Goal: Find specific page/section: Find specific page/section

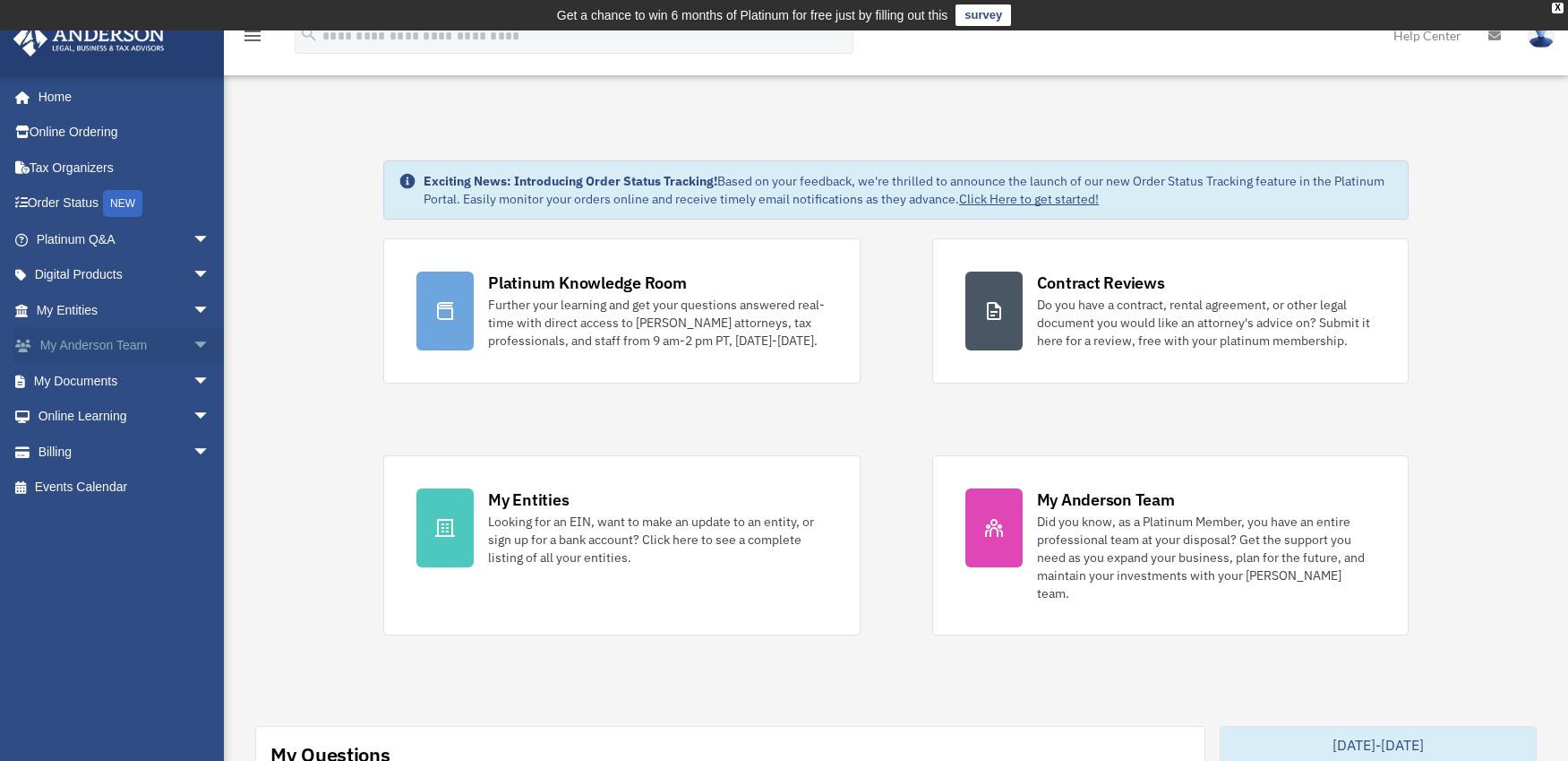
click at [193, 348] on span "arrow_drop_down" at bounding box center [211, 346] width 36 height 37
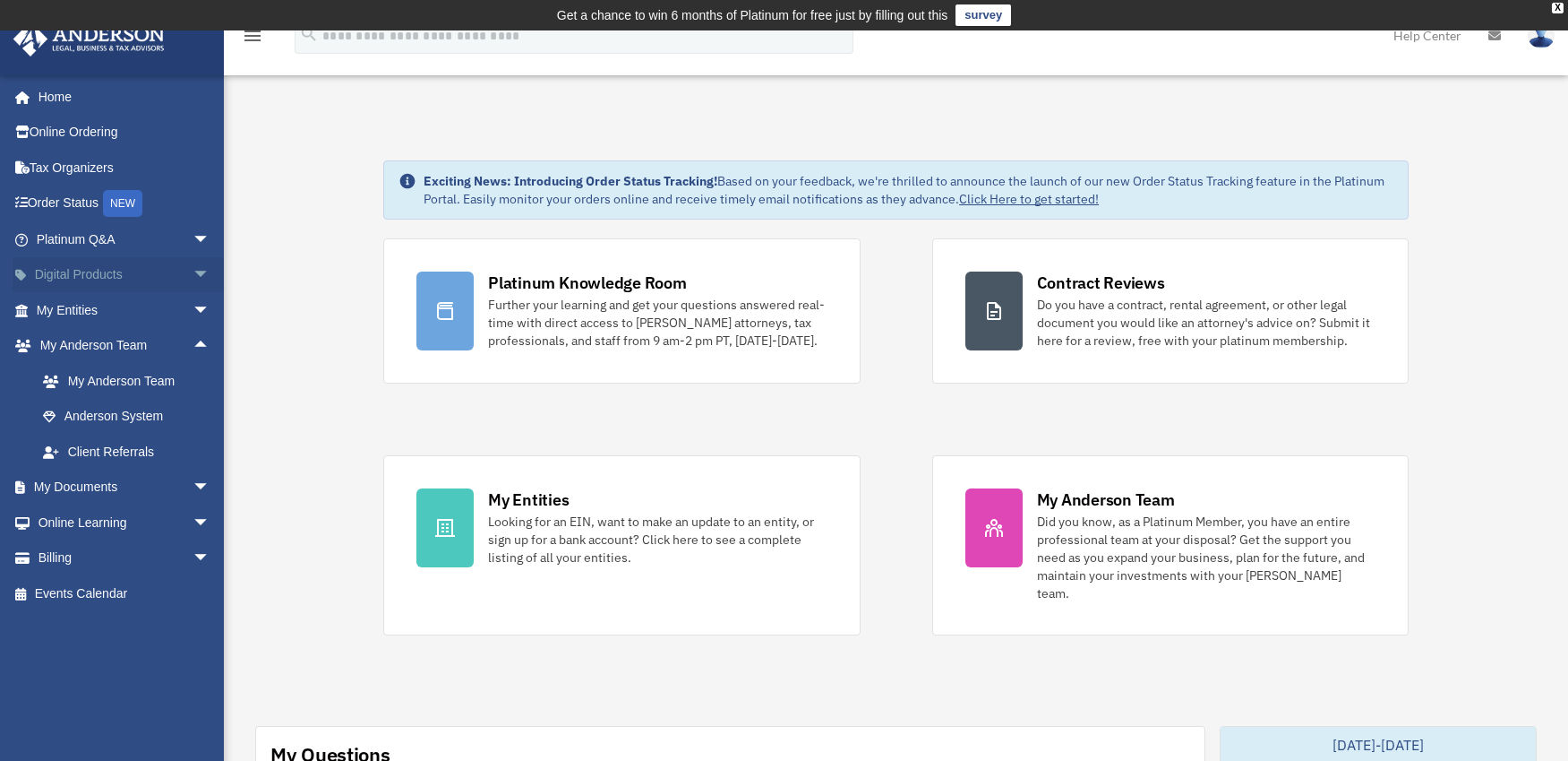
click at [193, 270] on span "arrow_drop_down" at bounding box center [211, 275] width 36 height 37
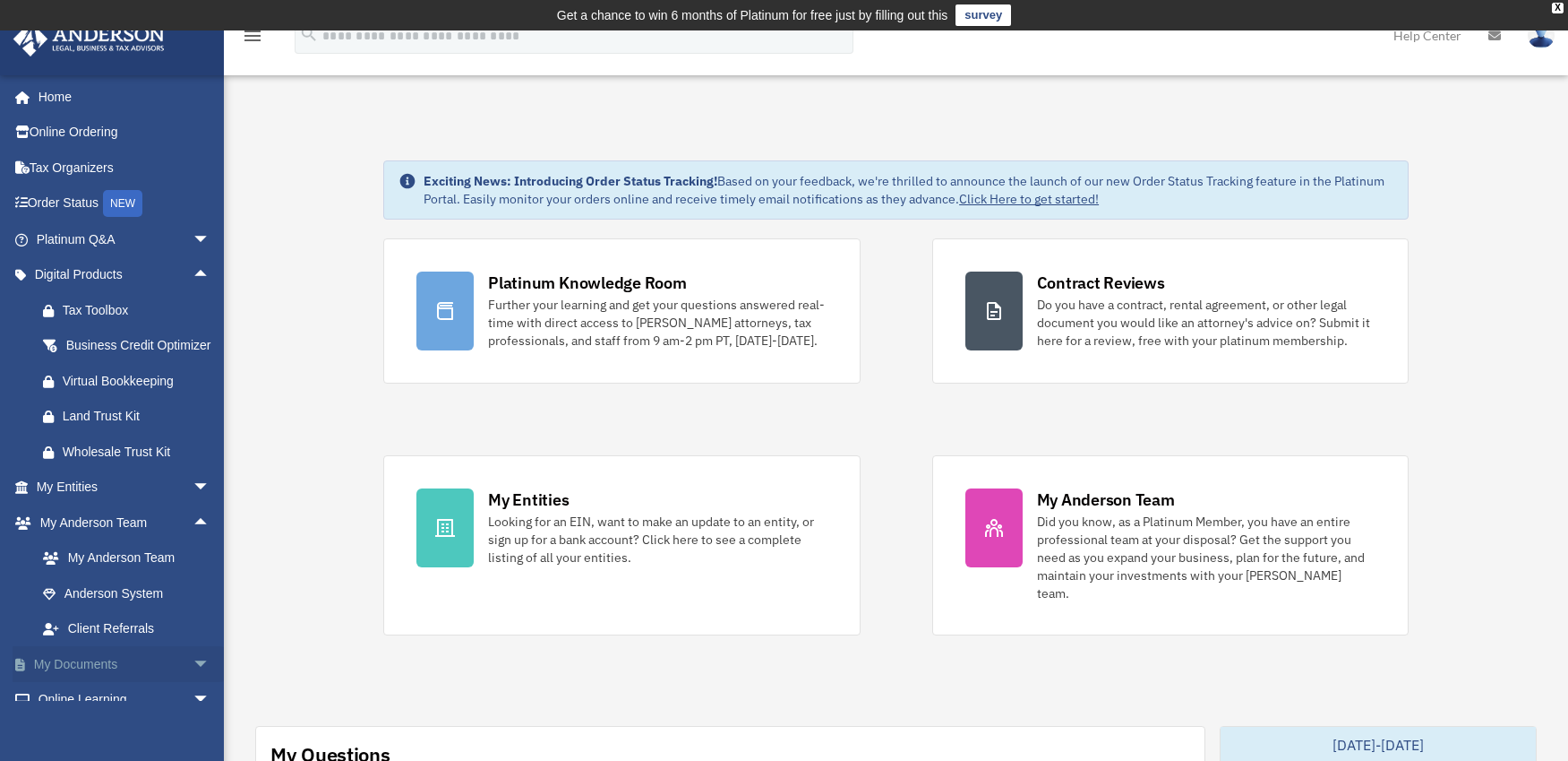
click at [193, 682] on span "arrow_drop_down" at bounding box center [211, 664] width 36 height 37
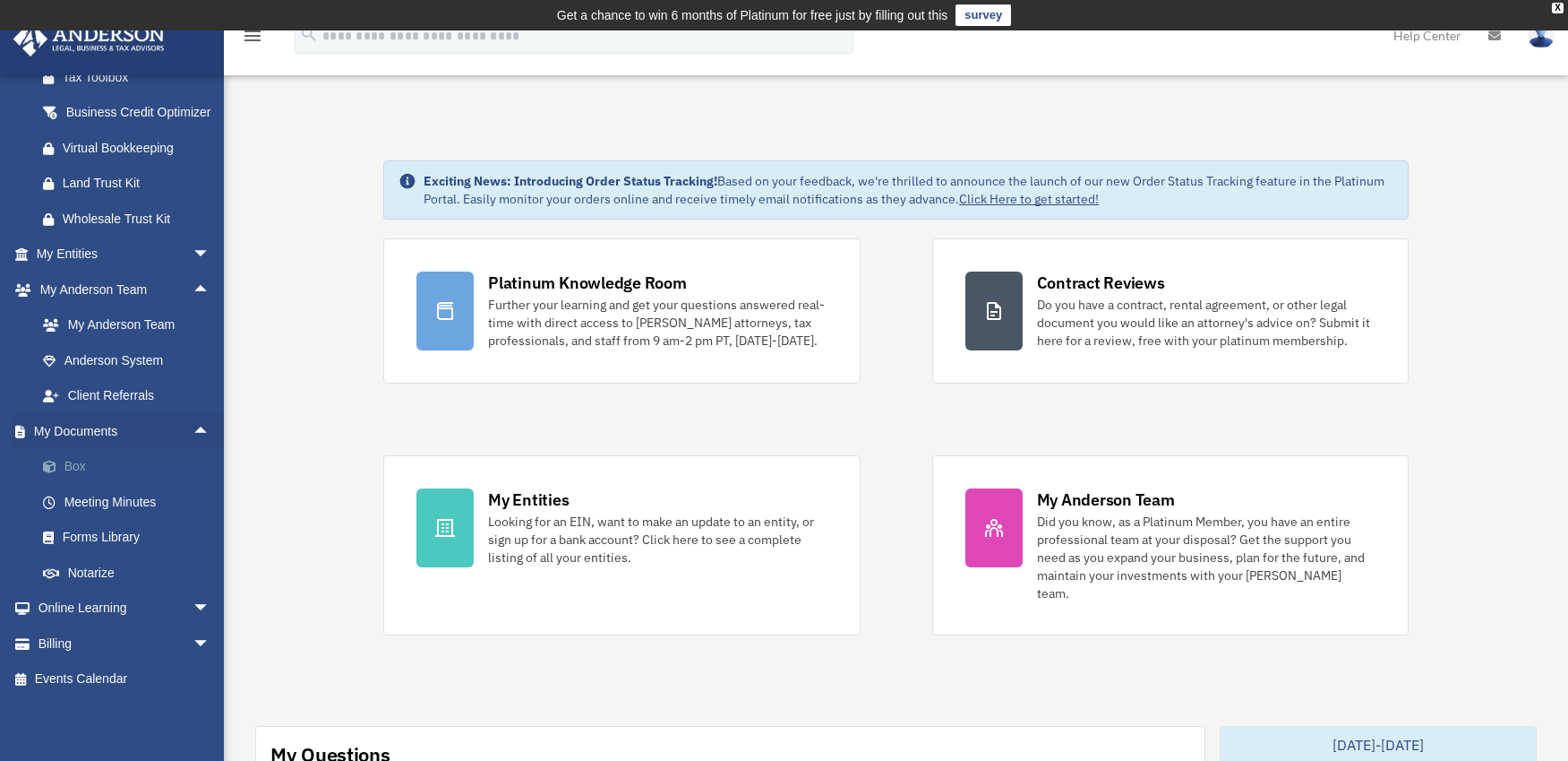
click at [91, 469] on link "Box" at bounding box center [130, 467] width 212 height 36
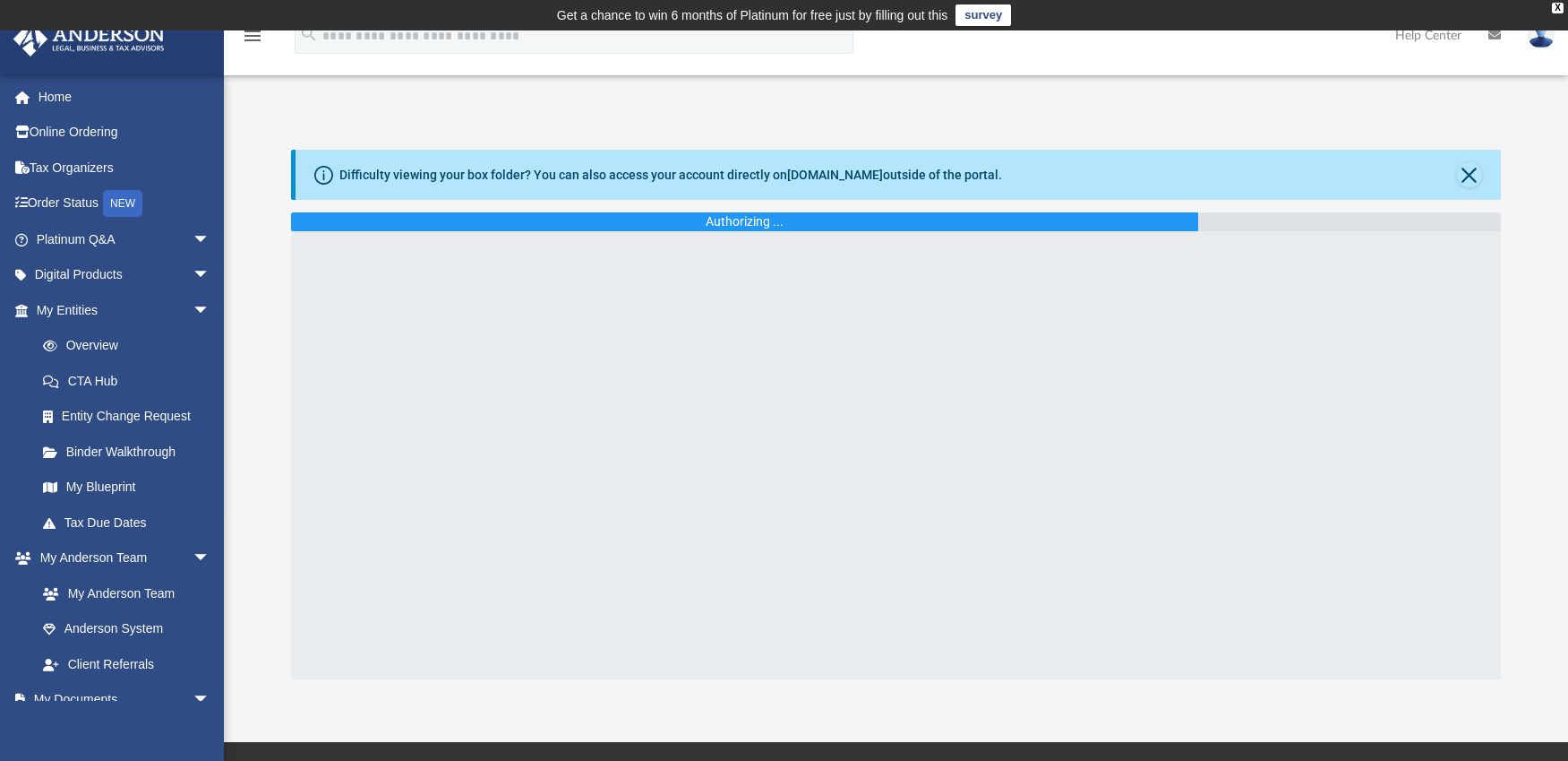
click at [1498, 41] on icon at bounding box center [1495, 34] width 12 height 12
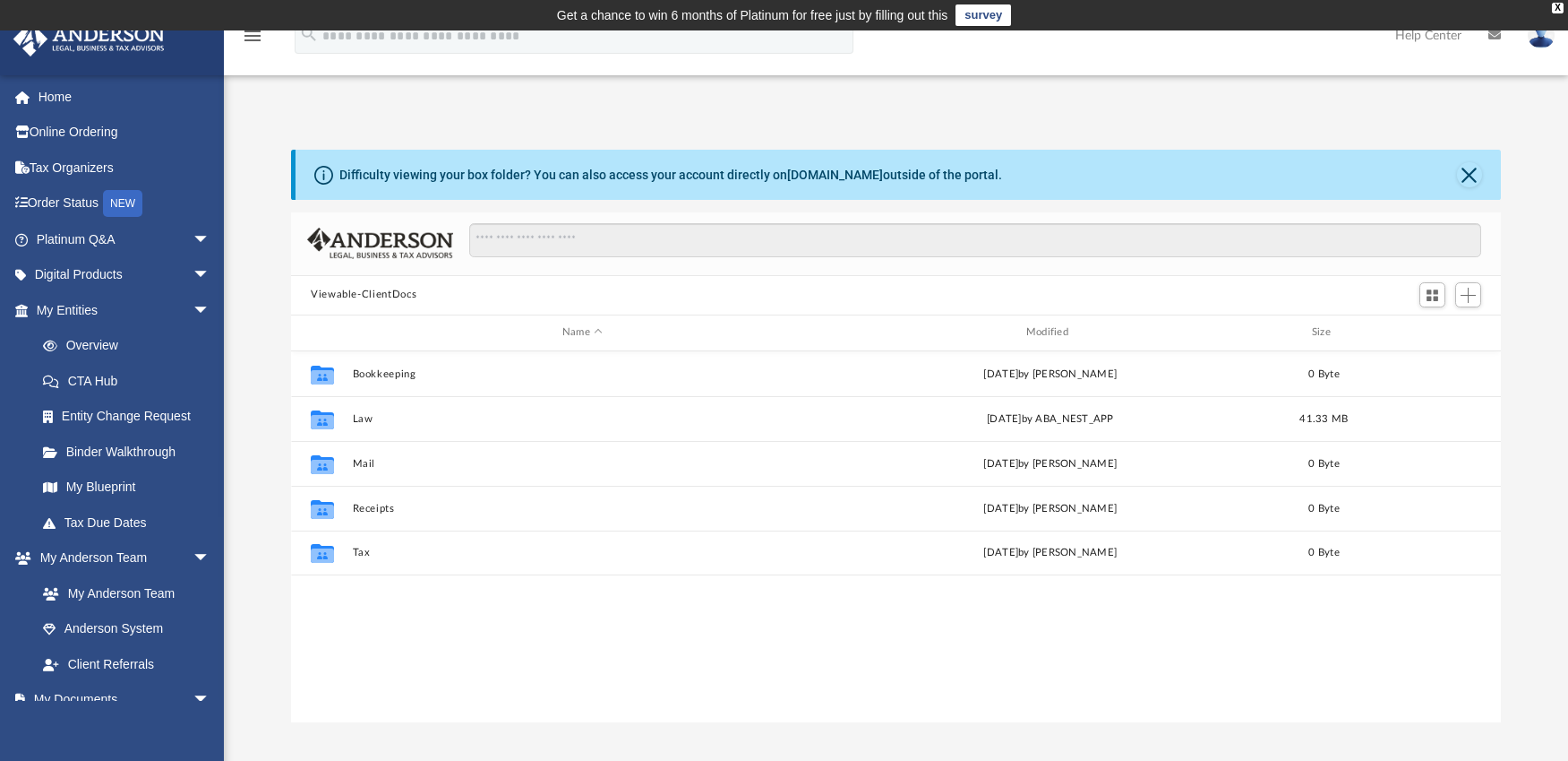
scroll to position [394, 1197]
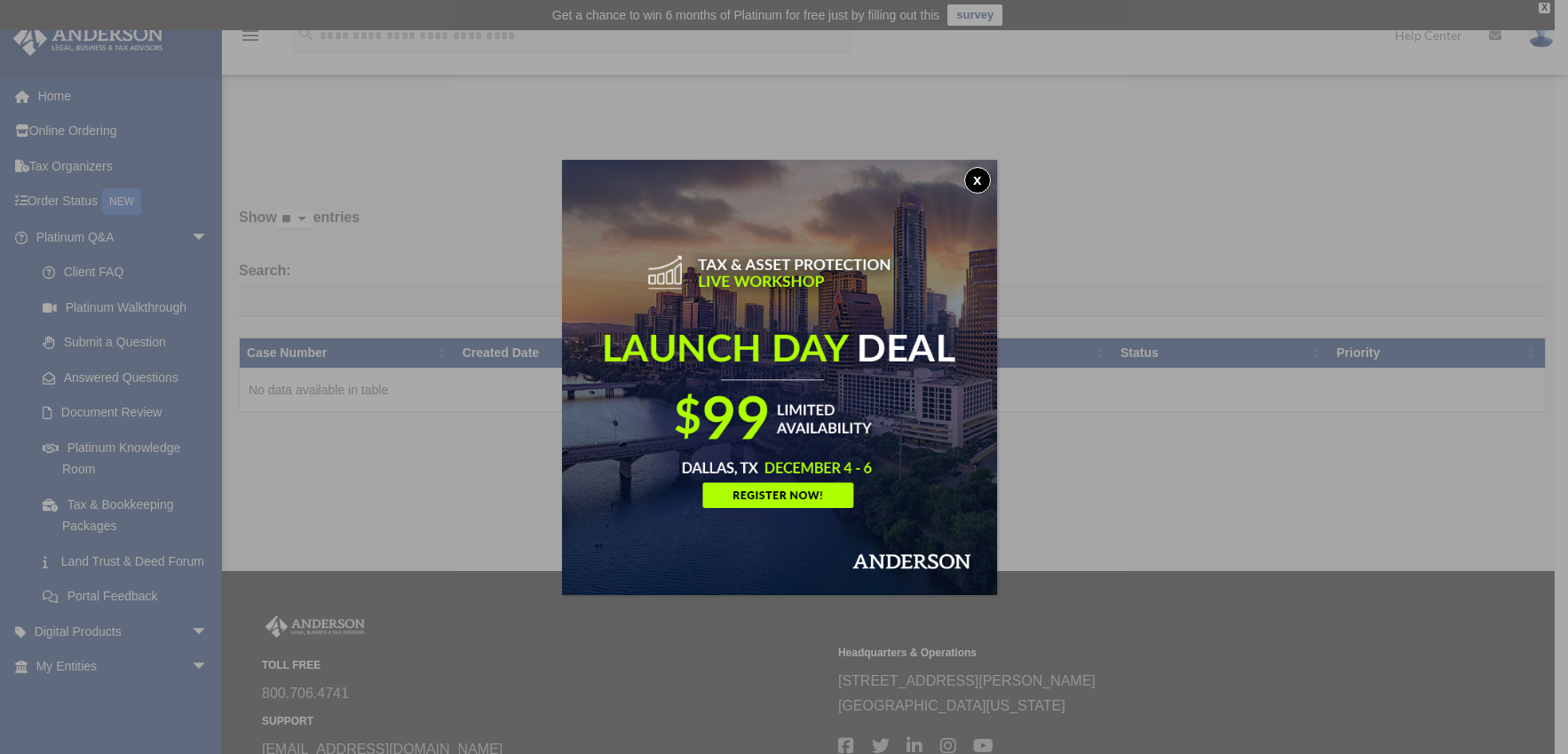
click at [986, 182] on button "x" at bounding box center [977, 180] width 26 height 26
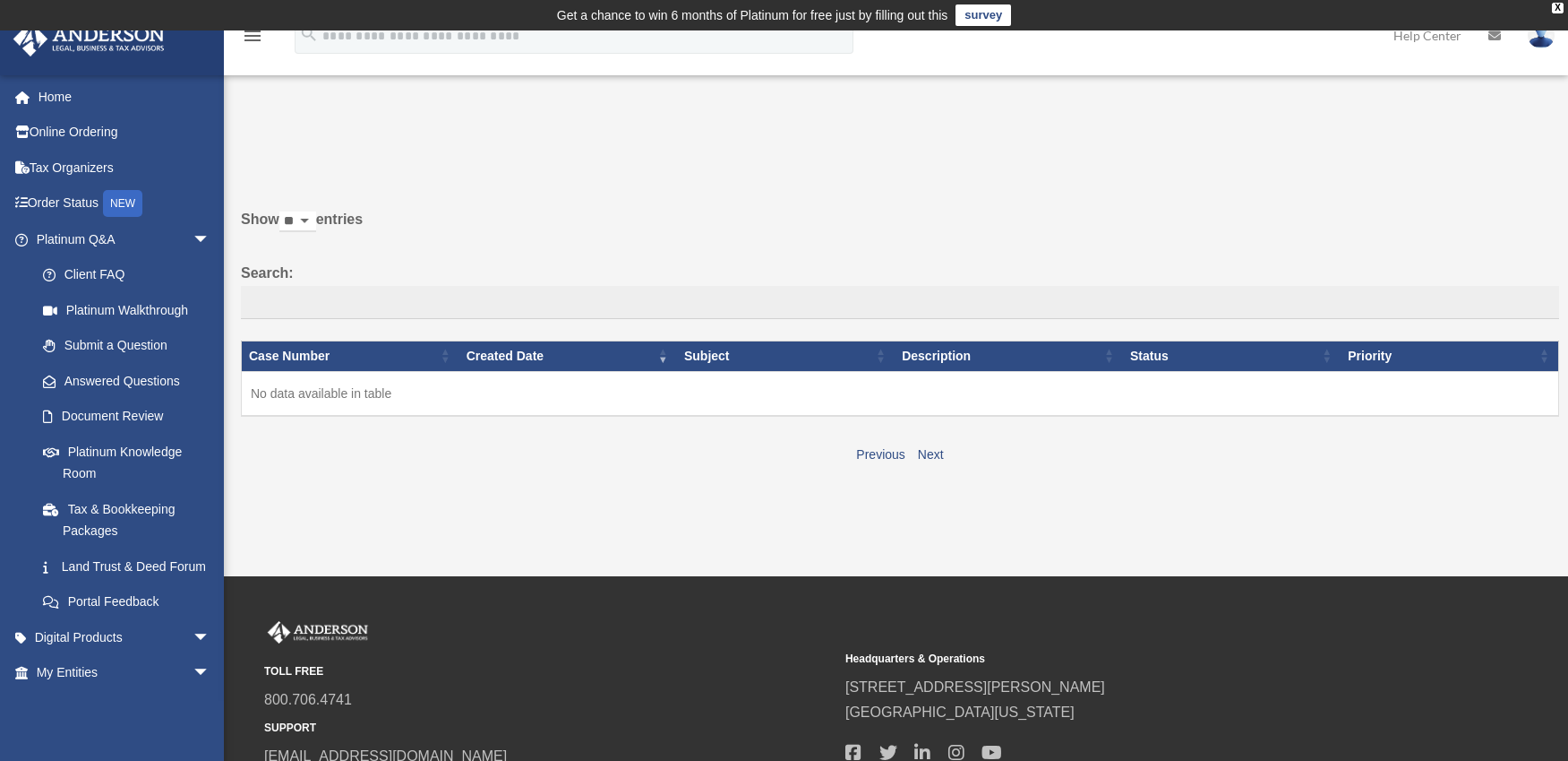
click at [1500, 39] on icon at bounding box center [1495, 35] width 12 height 12
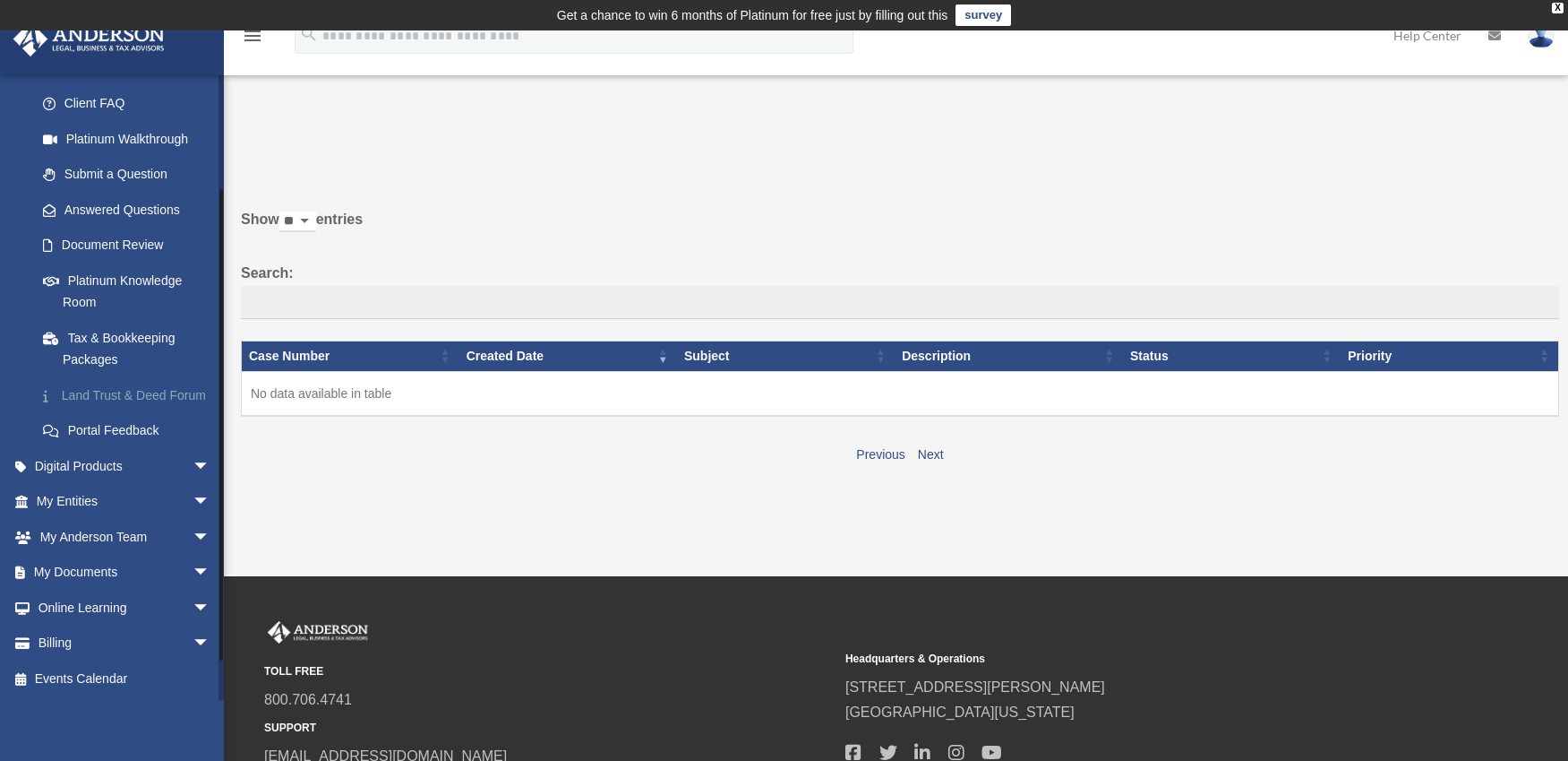
scroll to position [193, 0]
click at [193, 575] on span "arrow_drop_down" at bounding box center [211, 573] width 36 height 37
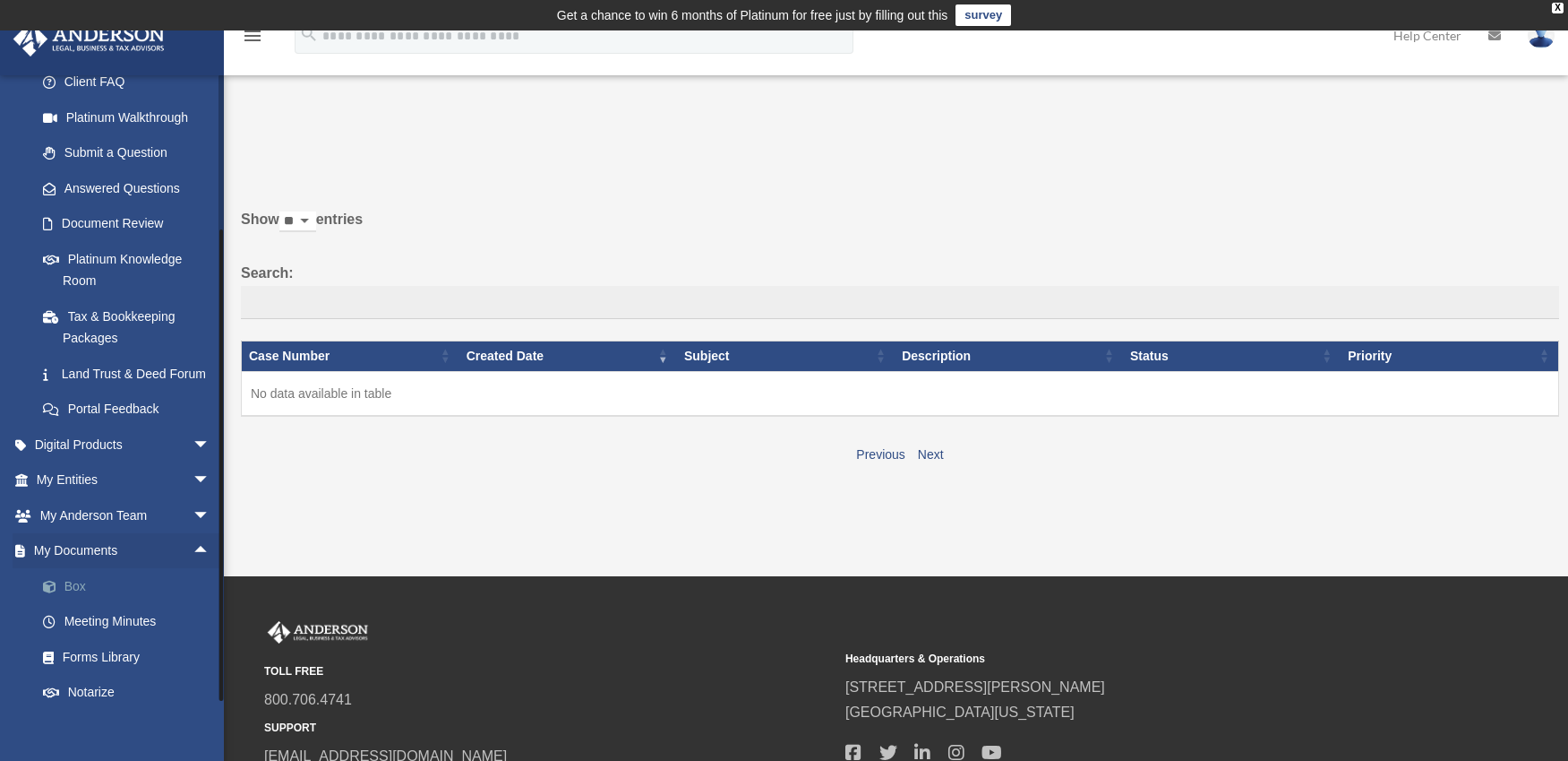
click at [69, 604] on link "Box" at bounding box center [130, 586] width 212 height 36
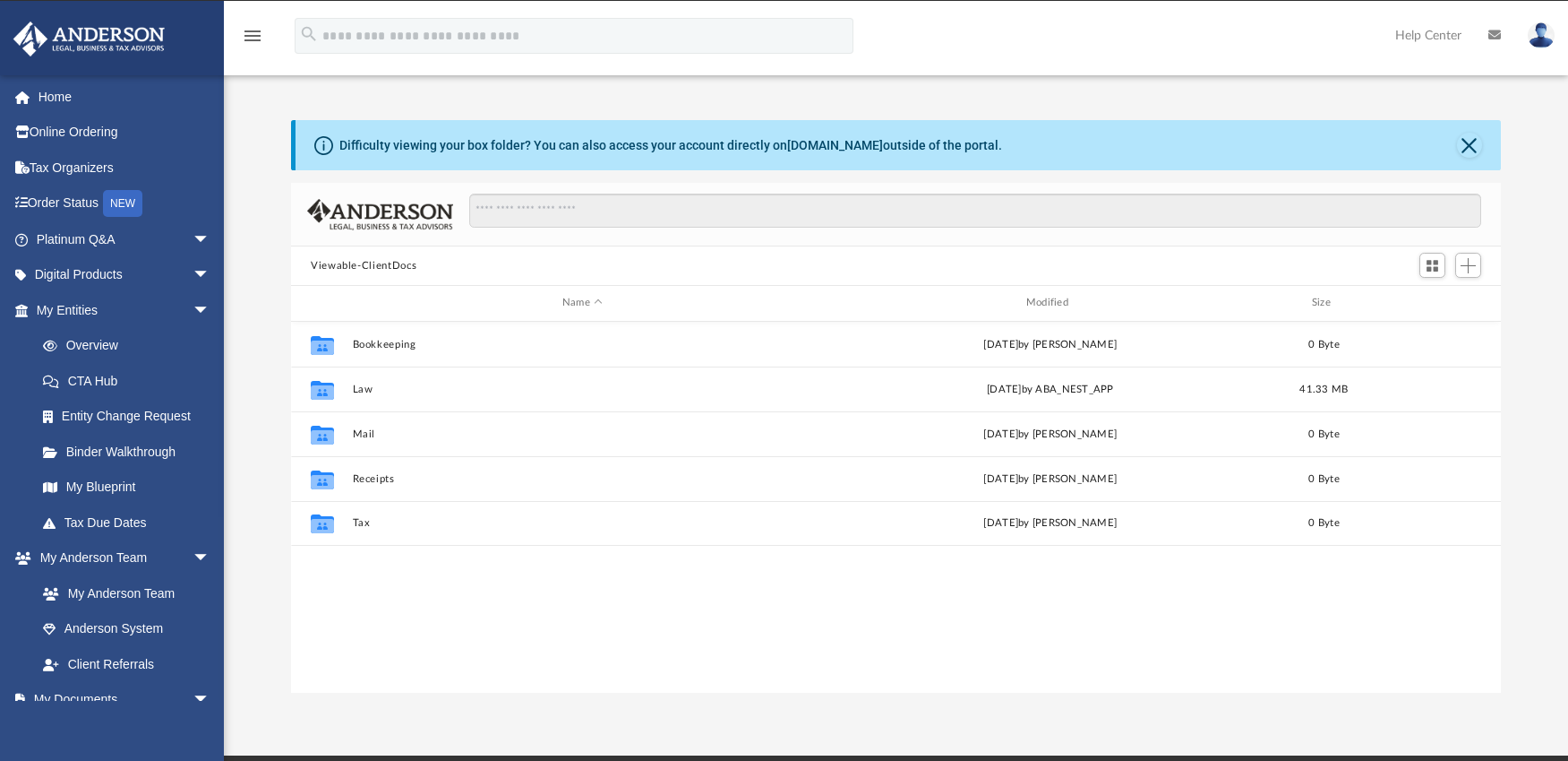
scroll to position [394, 1197]
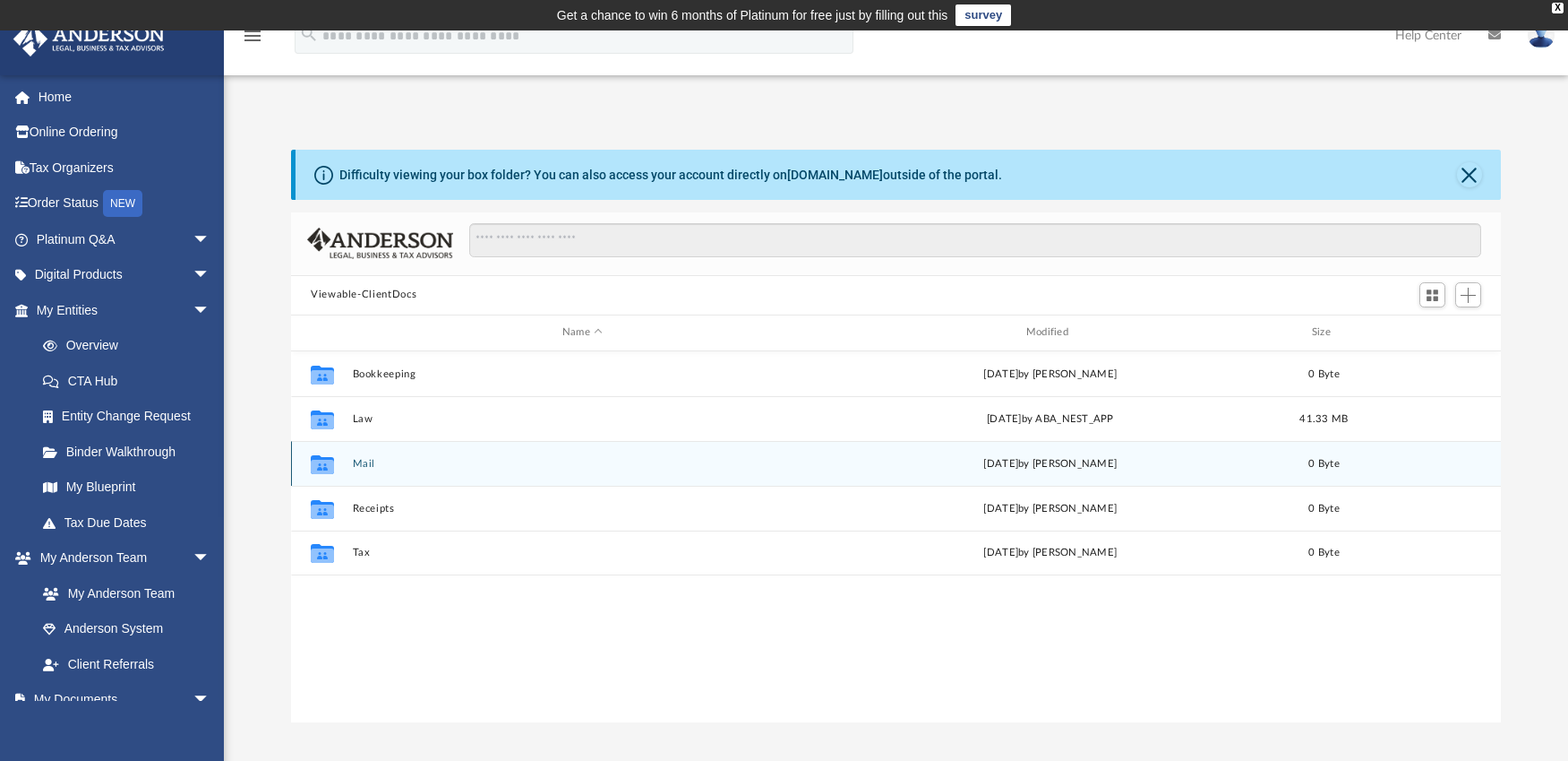
click at [345, 463] on div "Collaborated Folder Mail Mon Aug 4 2025 by Charles Rogler 0 Byte" at bounding box center [896, 462] width 1210 height 45
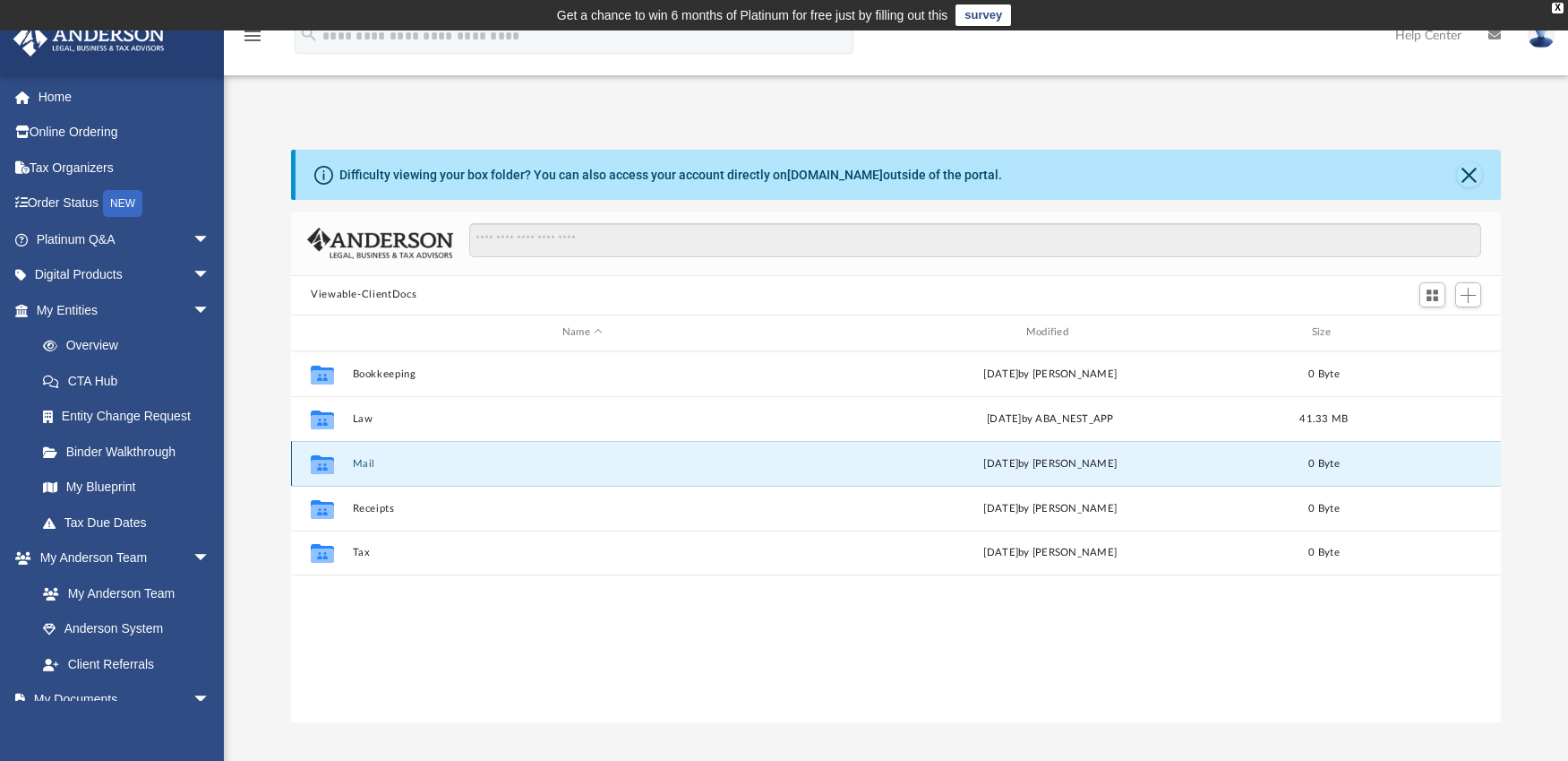
click at [429, 471] on div "Collaborated Folder Mail Mon Aug 4 2025 by Charles Rogler 0 Byte" at bounding box center [896, 462] width 1210 height 45
click at [430, 467] on button "Mail" at bounding box center [583, 462] width 460 height 11
